Goal: Find contact information: Find contact information

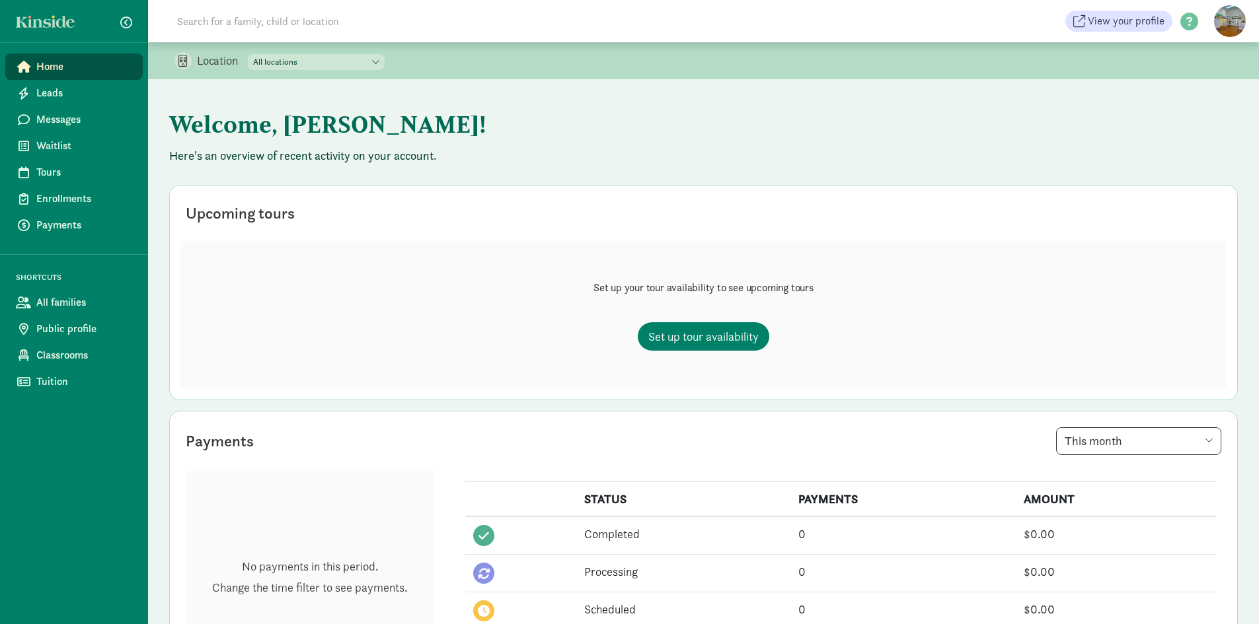
click at [186, 32] on input at bounding box center [354, 21] width 371 height 26
click at [54, 145] on span "Waitlist" at bounding box center [84, 146] width 96 height 16
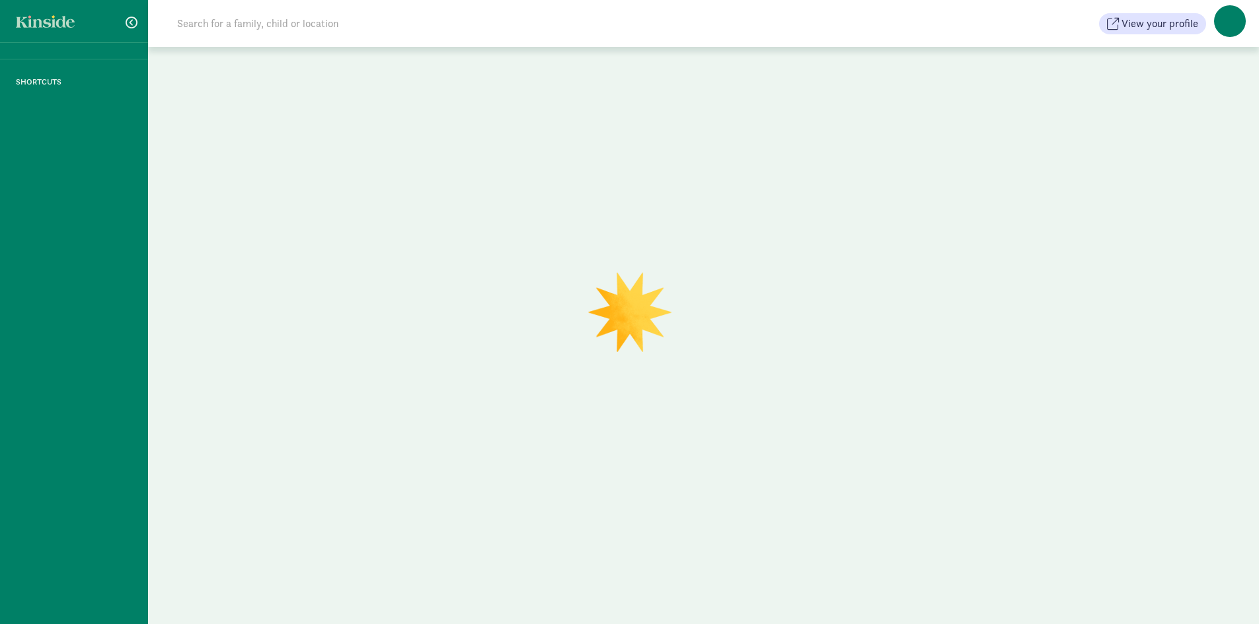
click at [284, 21] on input at bounding box center [354, 24] width 371 height 26
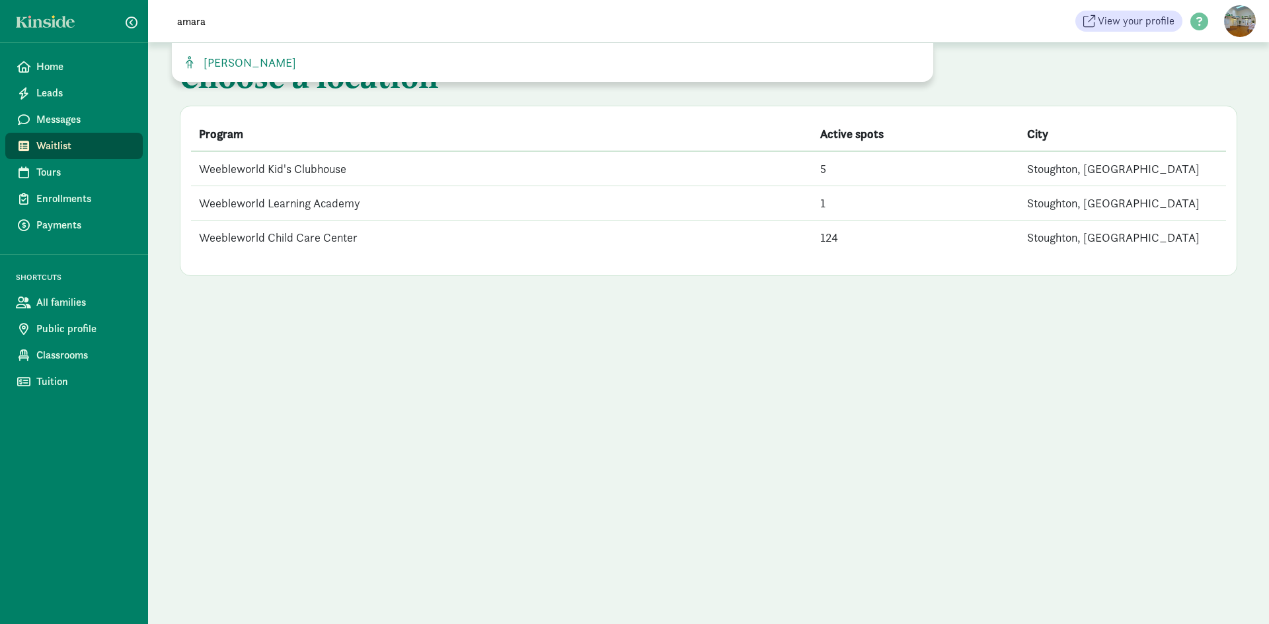
click at [271, 18] on input "amara" at bounding box center [354, 21] width 371 height 26
type input "amara"
click at [261, 56] on span "[PERSON_NAME]" at bounding box center [247, 62] width 98 height 15
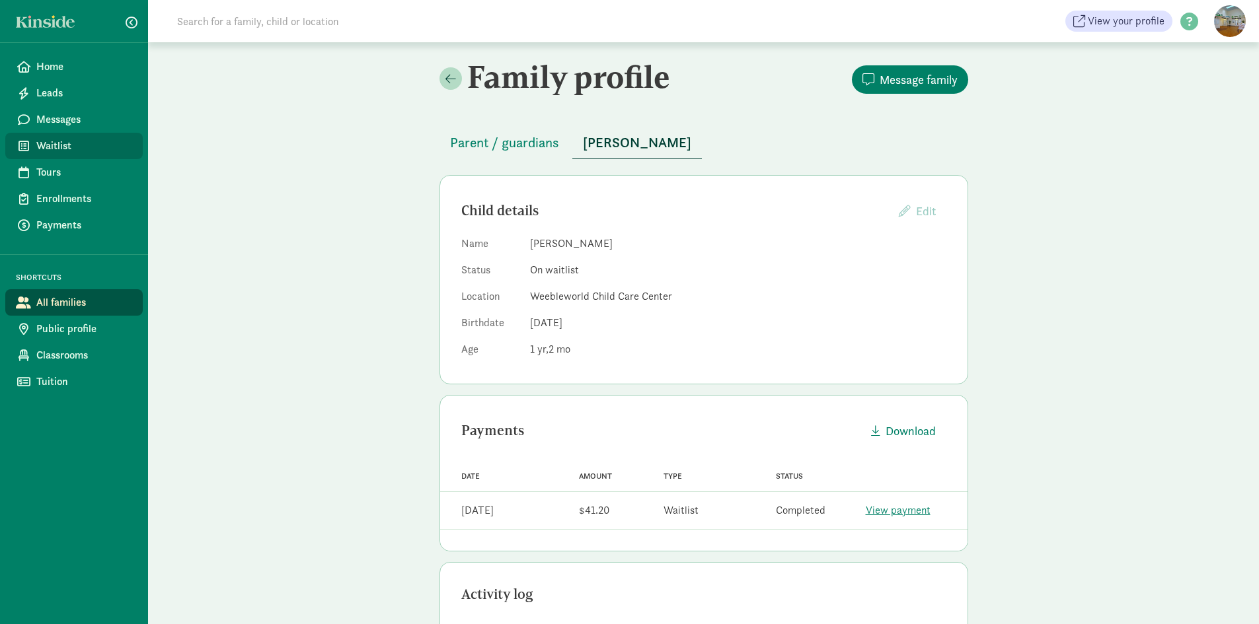
click at [73, 141] on span "Waitlist" at bounding box center [84, 146] width 96 height 16
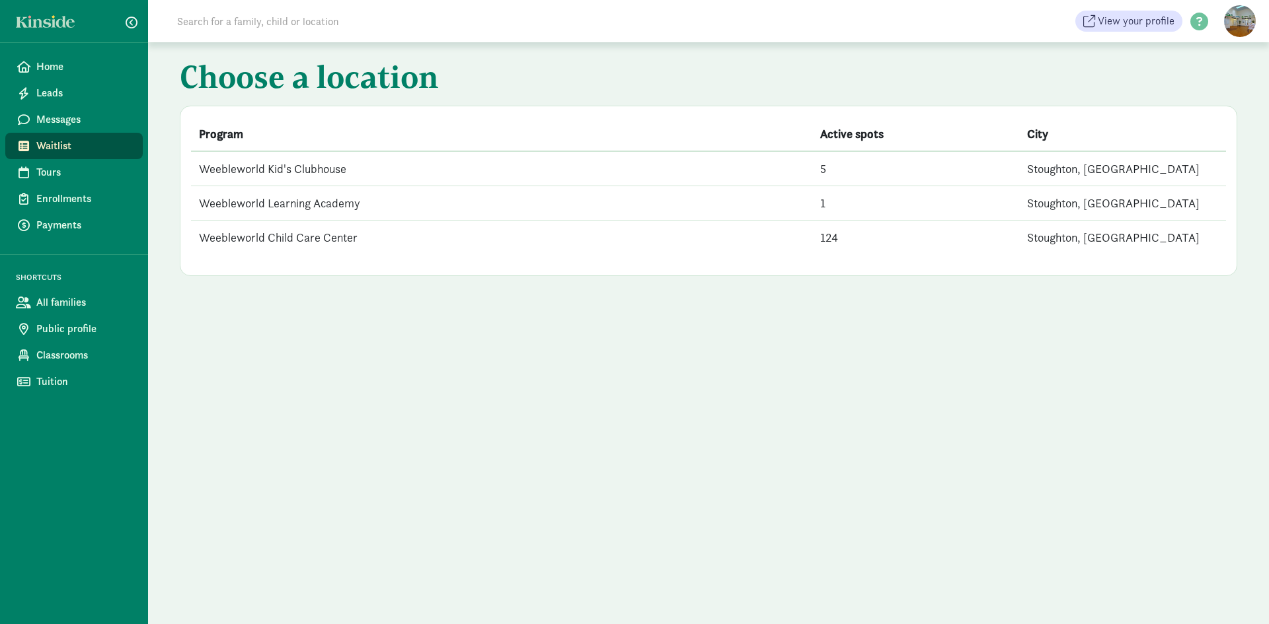
click at [298, 232] on td "Weebleworld Child Care Center" at bounding box center [501, 238] width 621 height 34
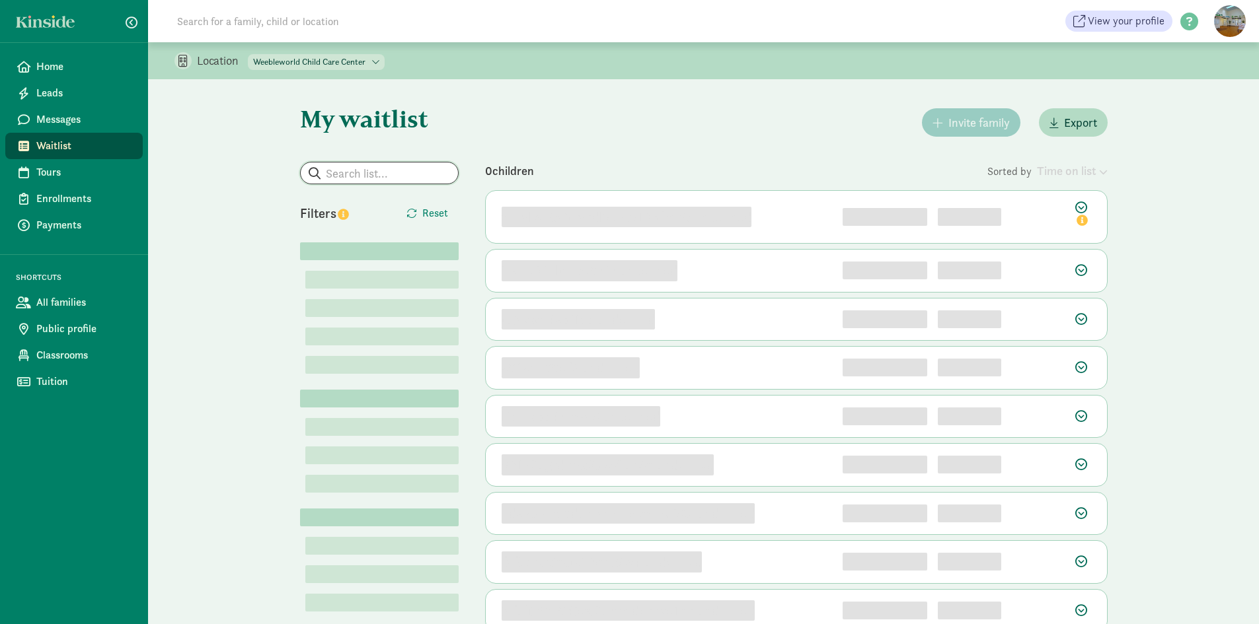
click at [355, 173] on input "search" at bounding box center [379, 173] width 157 height 21
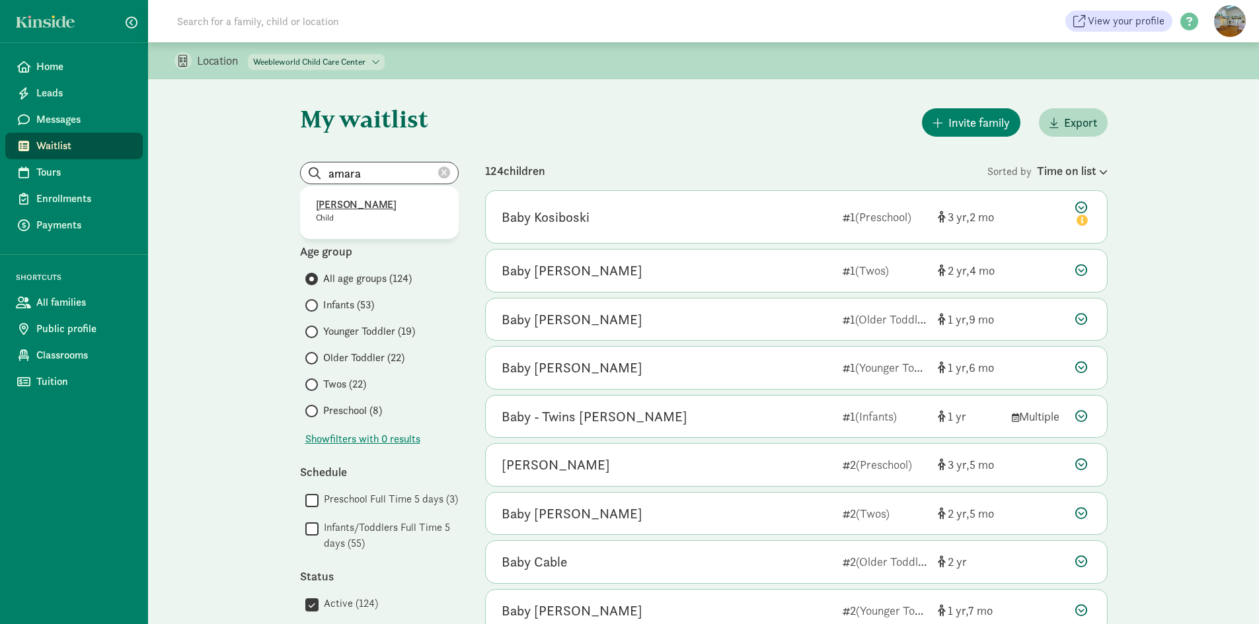
click at [342, 216] on p "Child" at bounding box center [379, 218] width 127 height 11
type input "William Arneson"
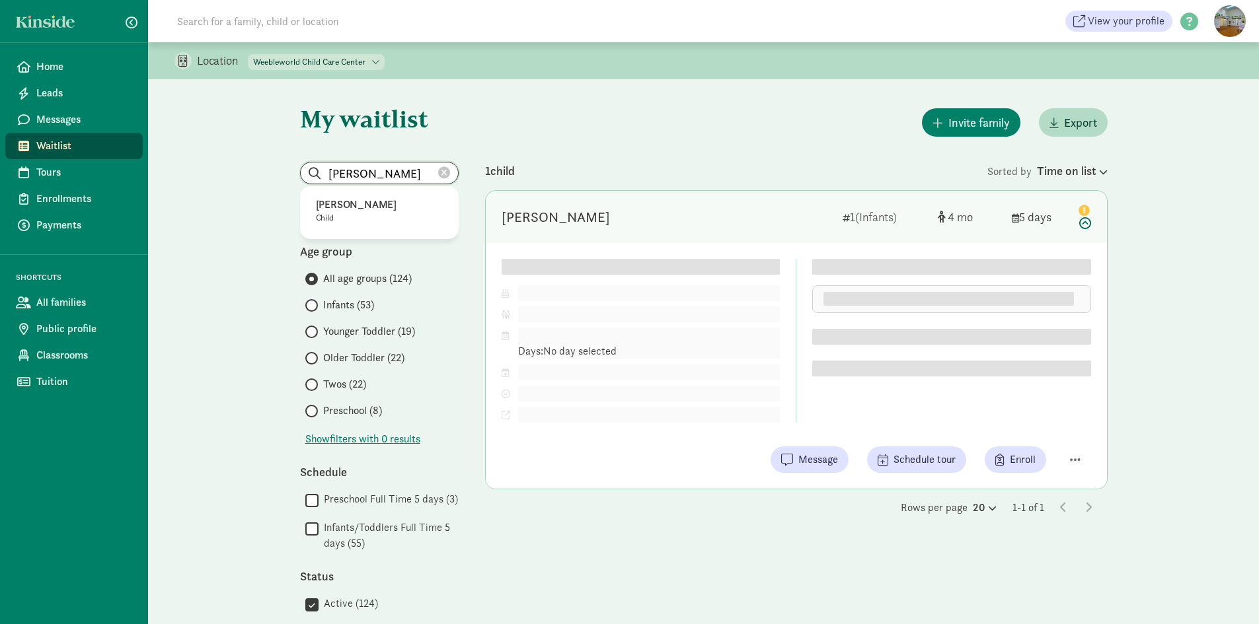
click at [437, 173] on input "William Arneson" at bounding box center [379, 173] width 157 height 21
click at [441, 174] on icon at bounding box center [444, 173] width 12 height 12
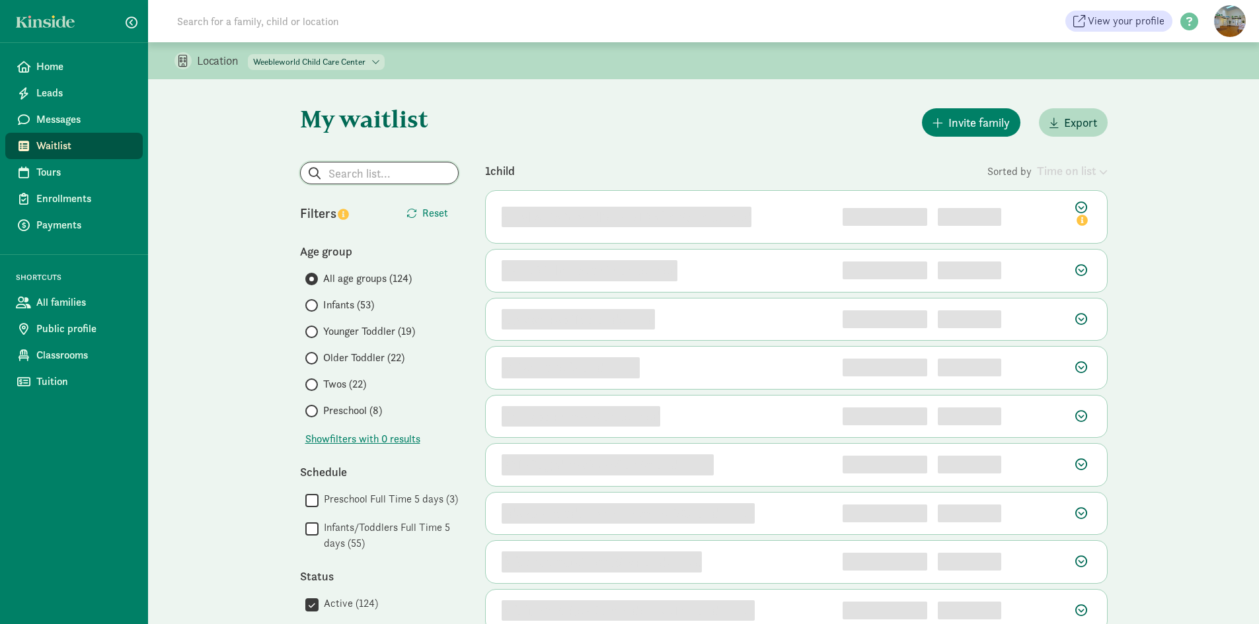
drag, startPoint x: 418, startPoint y: 177, endPoint x: 412, endPoint y: 182, distance: 7.5
click at [418, 178] on input "search" at bounding box center [379, 173] width 157 height 21
click at [358, 209] on p "[PERSON_NAME]" at bounding box center [379, 205] width 127 height 16
type input "[PERSON_NAME]"
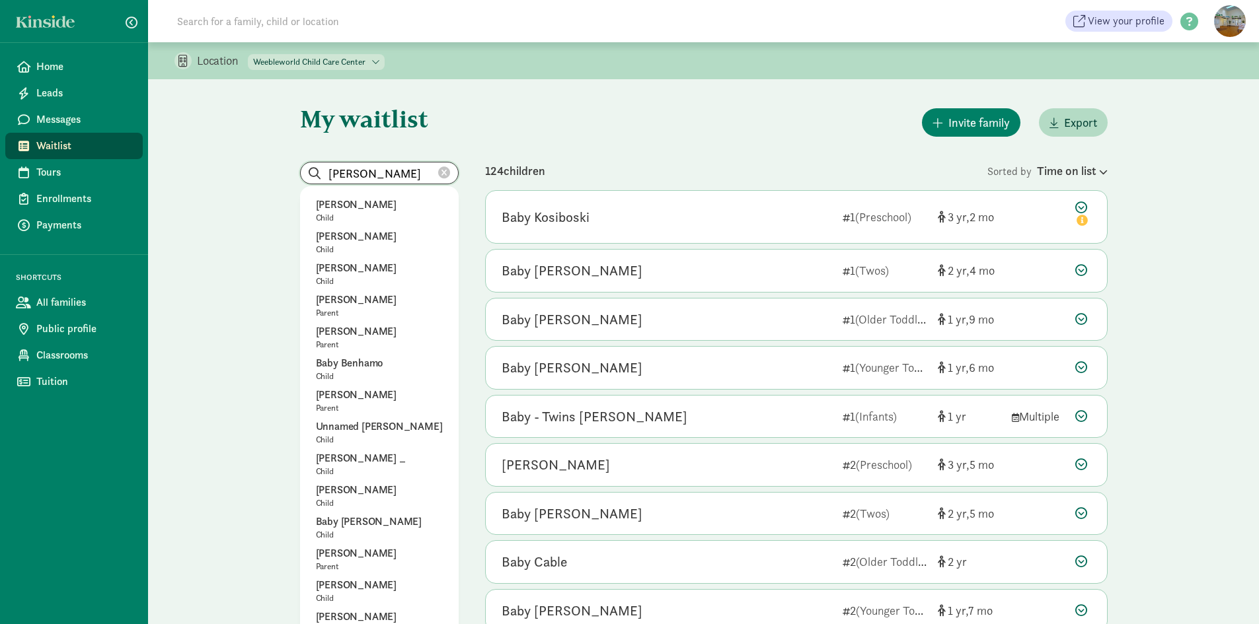
click at [411, 180] on input "[PERSON_NAME]" at bounding box center [379, 173] width 157 height 21
click at [350, 485] on p "[PERSON_NAME]" at bounding box center [379, 490] width 127 height 16
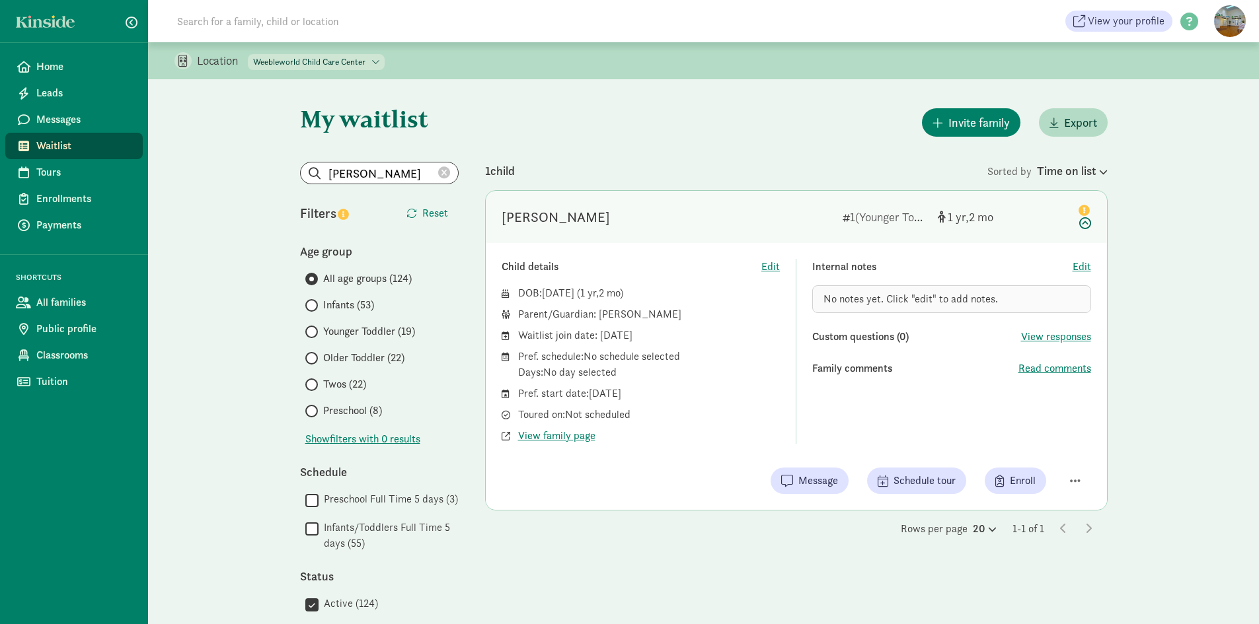
click at [441, 170] on icon at bounding box center [444, 173] width 12 height 12
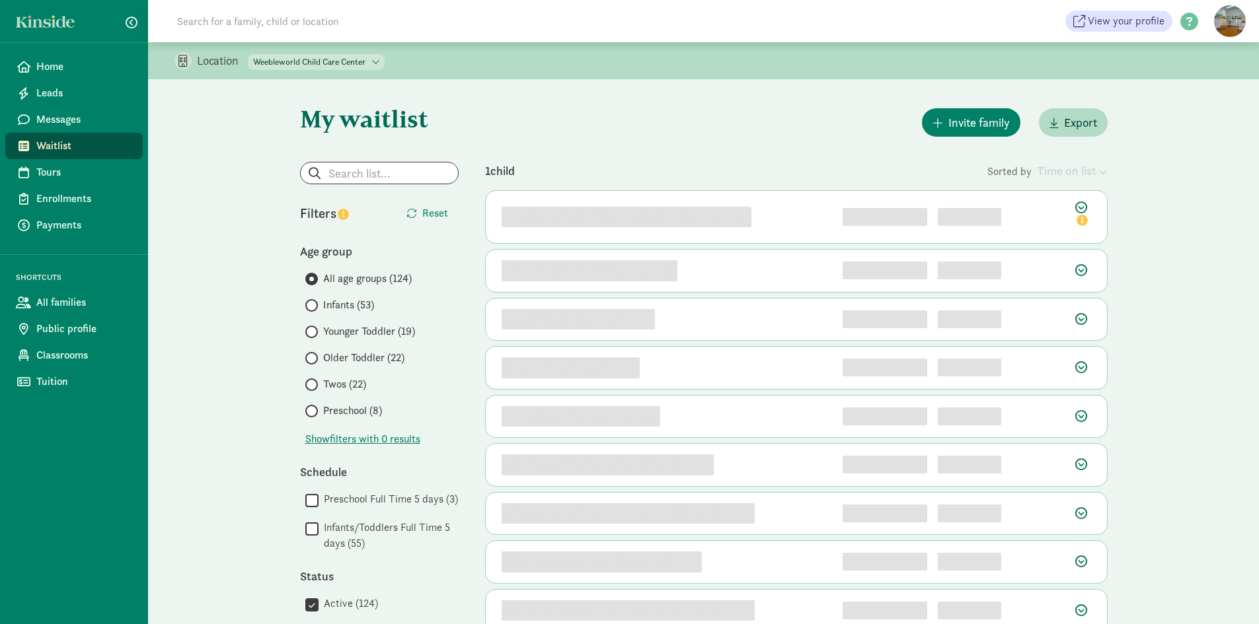
click at [346, 334] on span "Younger Toddler (19)" at bounding box center [369, 332] width 92 height 16
click at [314, 334] on input "Younger Toddler (19)" at bounding box center [309, 332] width 9 height 9
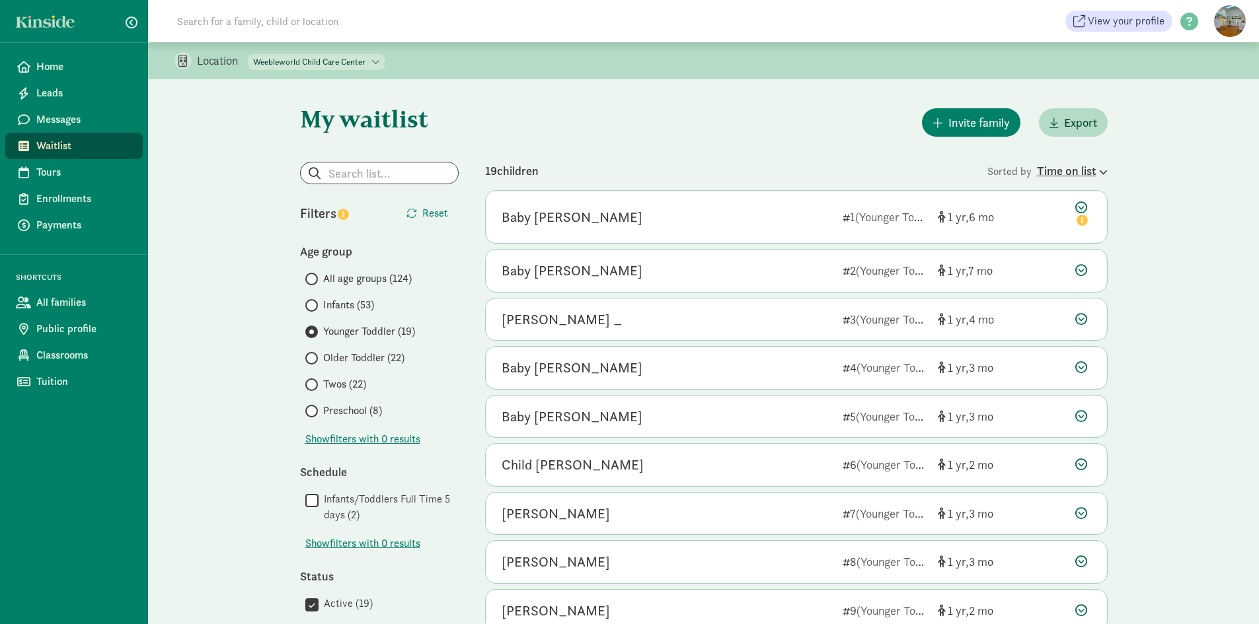
click at [1080, 173] on div "Time on list" at bounding box center [1072, 171] width 71 height 18
click at [963, 186] on div "Time on list (longest to shortest)" at bounding box center [1011, 190] width 178 height 16
click at [1164, 194] on div "Location Weebleworld Kid's Clubhouse Weebleworld Learning Academy Weebleworld C…" at bounding box center [703, 606] width 1111 height 1128
click at [106, 59] on span "Home" at bounding box center [84, 67] width 96 height 16
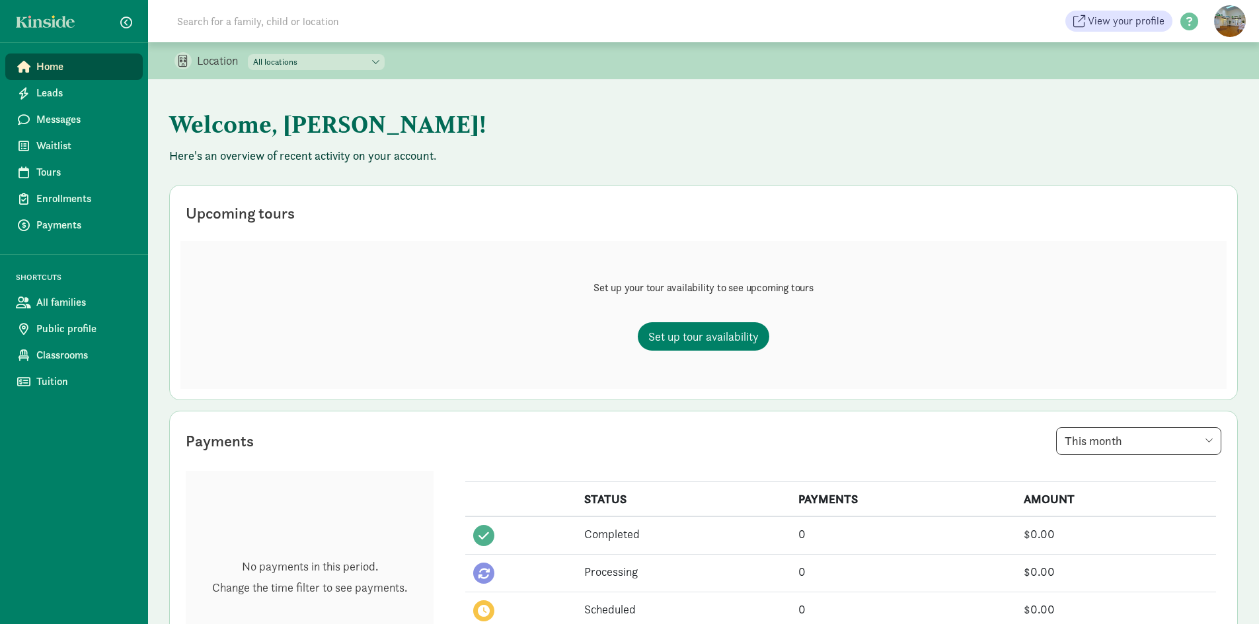
click at [240, 18] on input at bounding box center [354, 21] width 371 height 26
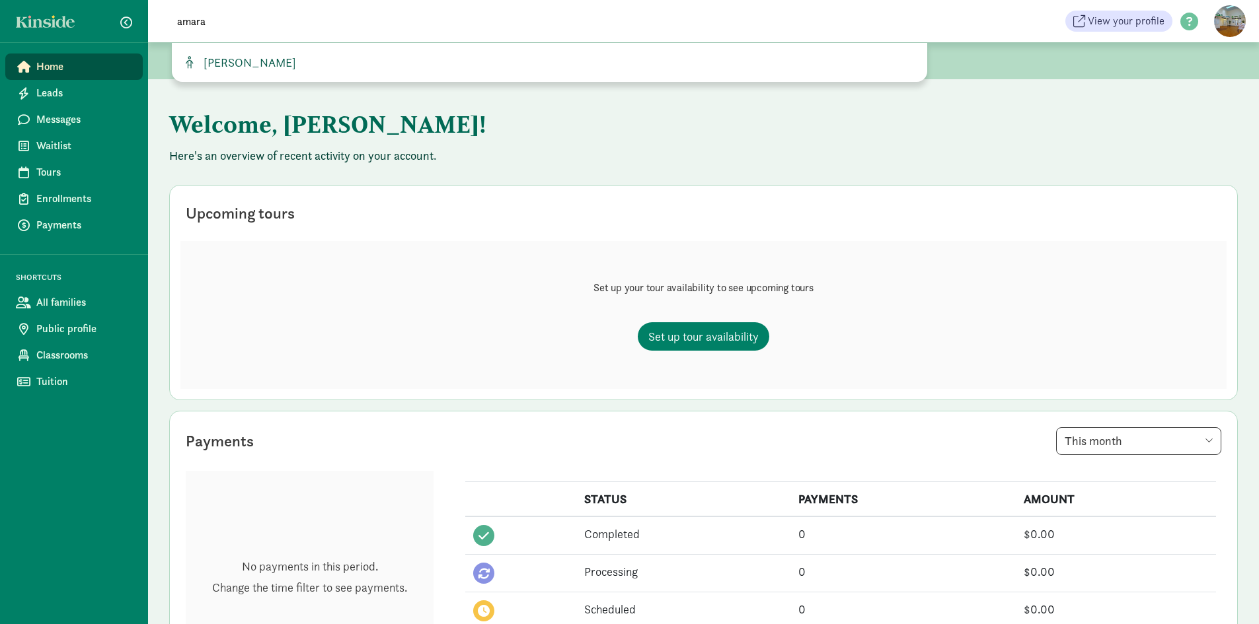
type input "amara"
click at [230, 59] on span "[PERSON_NAME]" at bounding box center [247, 62] width 98 height 15
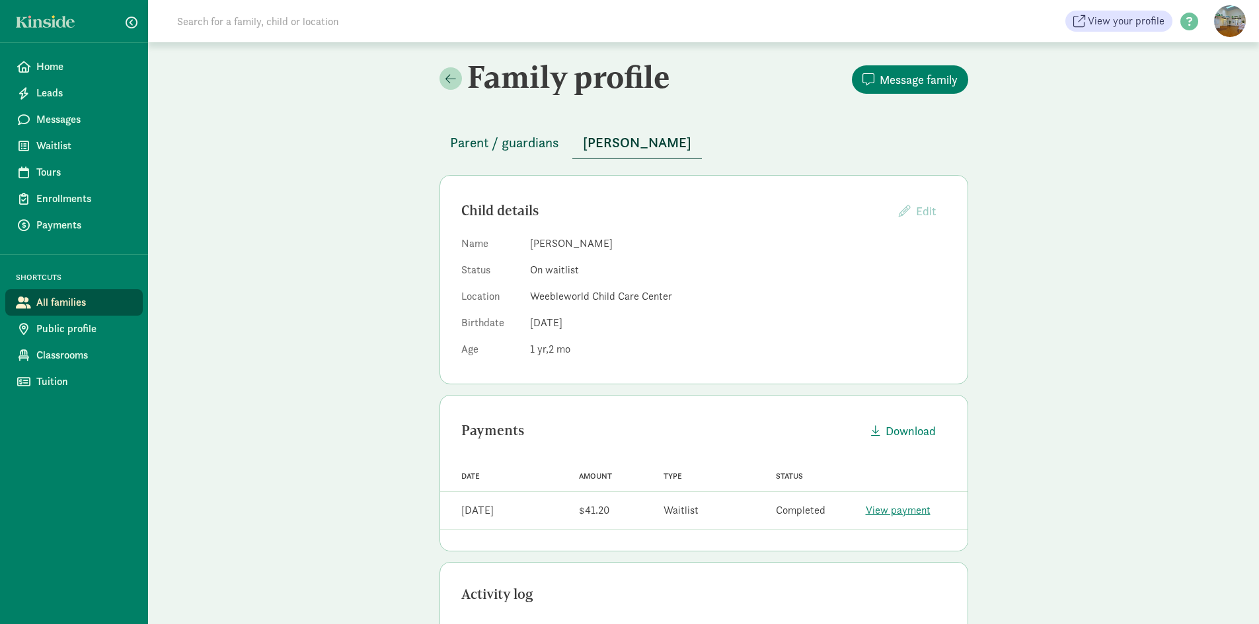
click at [527, 143] on span "Parent / guardians" at bounding box center [504, 142] width 109 height 21
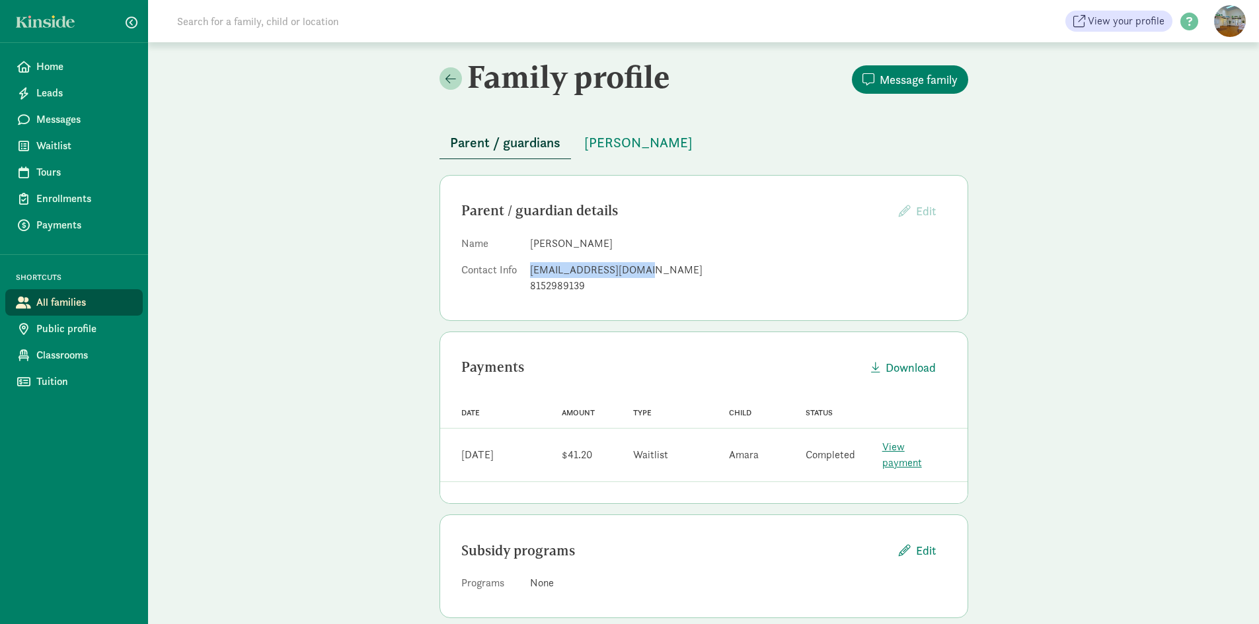
drag, startPoint x: 642, startPoint y: 272, endPoint x: 494, endPoint y: 263, distance: 147.6
click at [525, 273] on dl "Name Brooke Blum Contact Info brooclyn215@gmail.com 8152989139" at bounding box center [703, 267] width 485 height 63
copy div "brooclyn215@gmail.com"
click at [303, 278] on div "Family profile Message family Parent / guardians Amara Blum Parent / guardian d…" at bounding box center [703, 343] width 1111 height 603
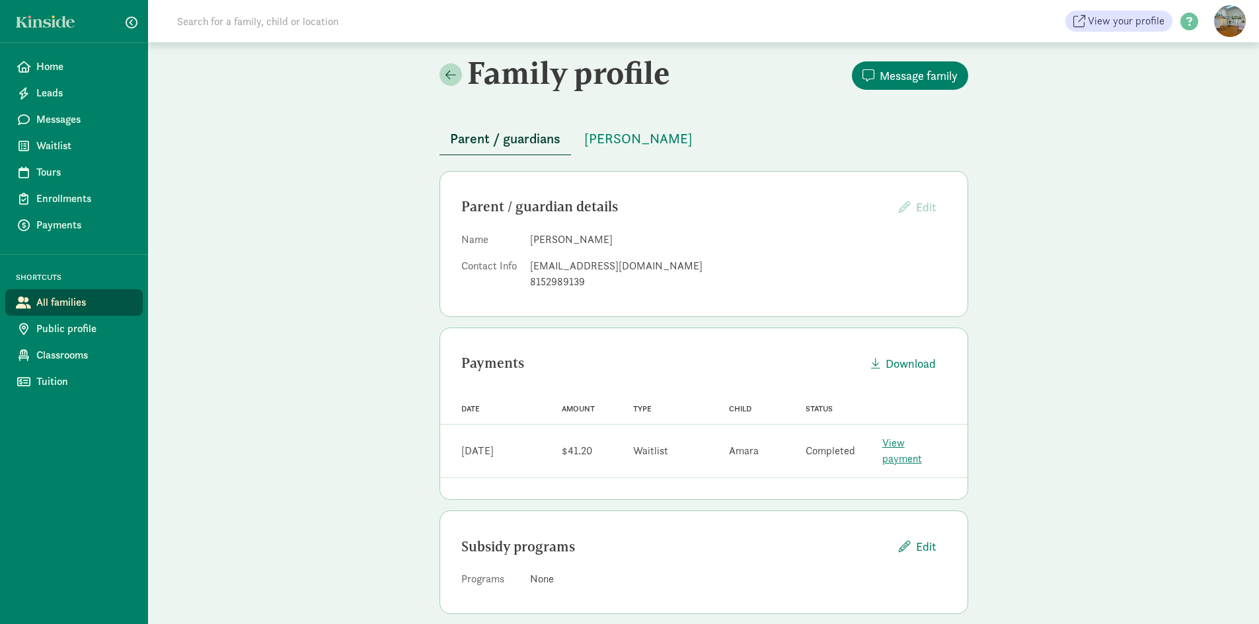
scroll to position [5, 0]
click at [437, 432] on div "Family profile Message family Parent / guardians Amara Blum Parent / guardian d…" at bounding box center [704, 339] width 560 height 603
click at [79, 59] on span "Home" at bounding box center [84, 67] width 96 height 16
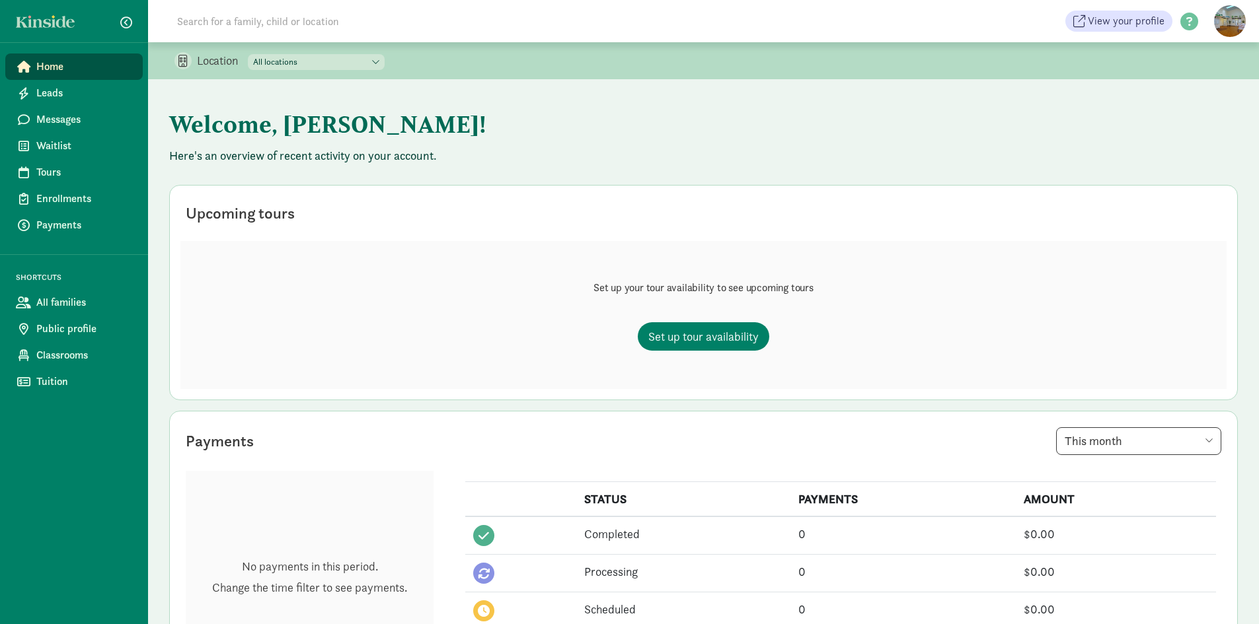
click at [229, 12] on input at bounding box center [354, 21] width 371 height 26
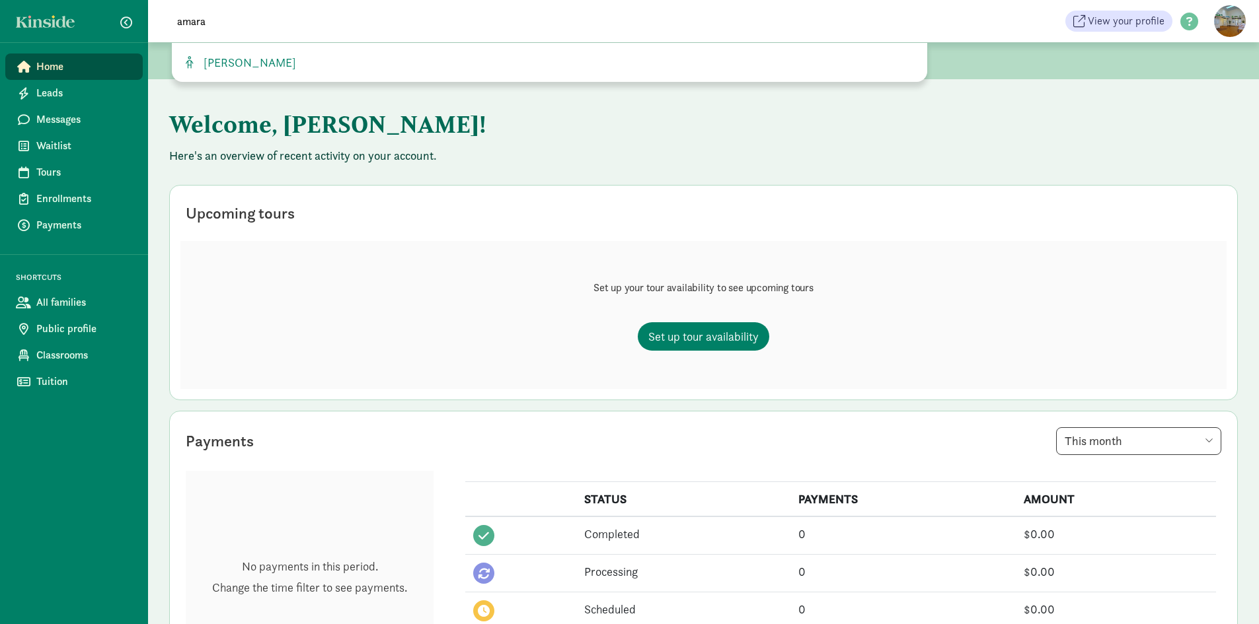
type input "amara"
click at [211, 52] on div "[PERSON_NAME]" at bounding box center [549, 62] width 755 height 39
click at [209, 58] on span "[PERSON_NAME]" at bounding box center [247, 62] width 98 height 15
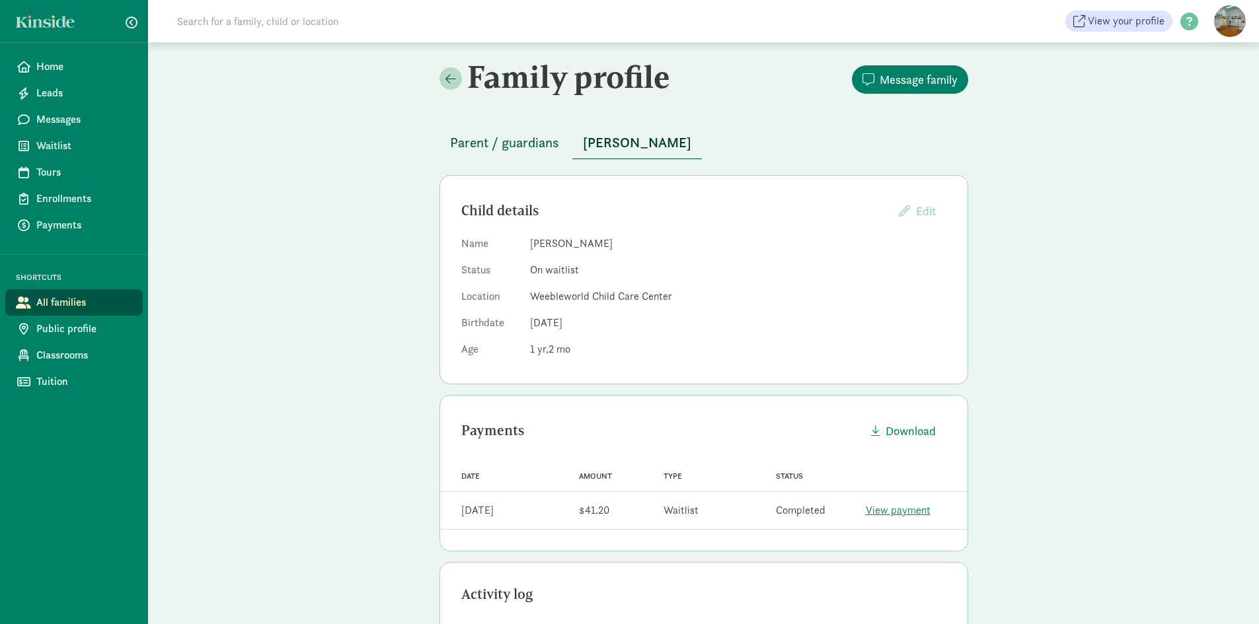
click at [503, 139] on span "Parent / guardians" at bounding box center [504, 142] width 109 height 21
